Goal: Task Accomplishment & Management: Use online tool/utility

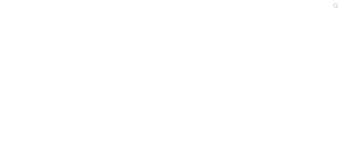
type input "Desemp Grup a Agosto 2025"
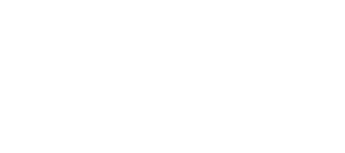
type input "Stock H a Agosto 2025"
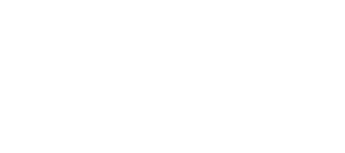
type input "Desemp Prim a Agos 2025"
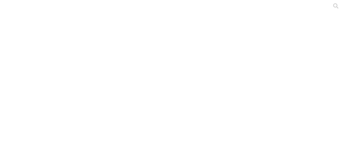
type input "Desemp WTF a Agos 2025"
